Goal: Task Accomplishment & Management: Manage account settings

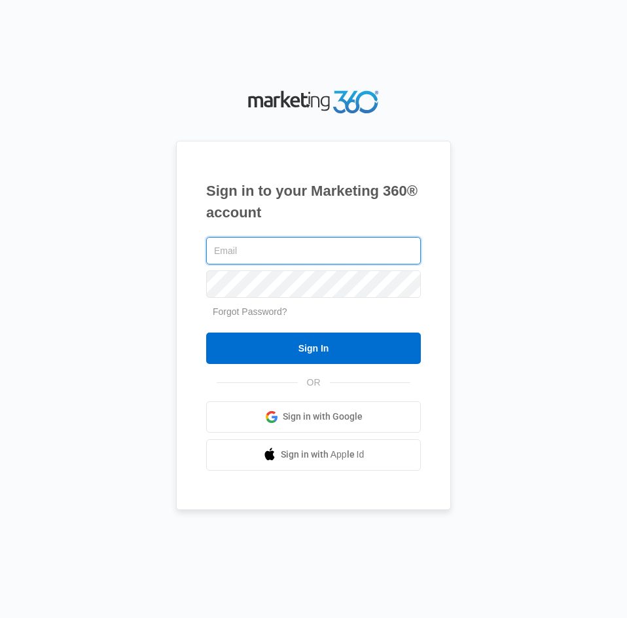
click at [245, 251] on input "text" at bounding box center [313, 250] width 215 height 27
paste input "mikee.trainee5@gmail.com"
type input "mikee.trainee5@gmail.com"
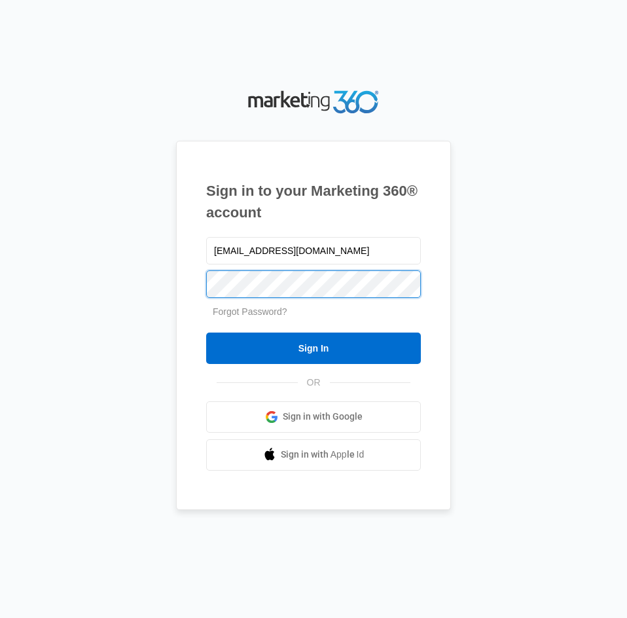
click at [206, 333] on input "Sign In" at bounding box center [313, 348] width 215 height 31
